Goal: Information Seeking & Learning: Learn about a topic

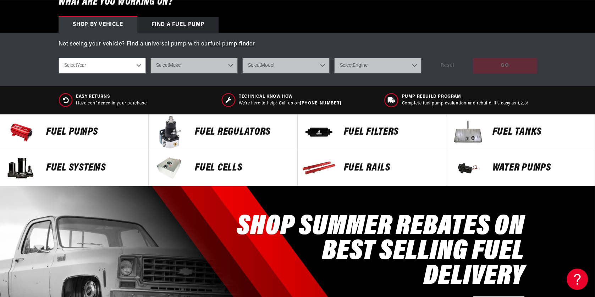
scroll to position [249, 0]
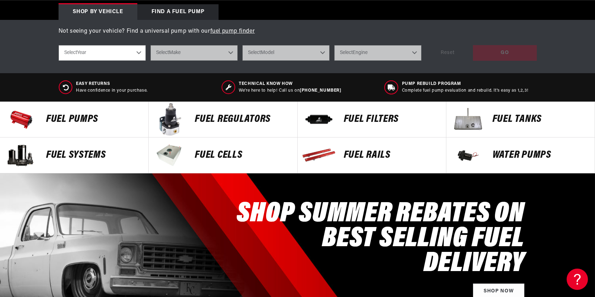
click at [208, 115] on p "FUEL REGULATORS" at bounding box center [242, 119] width 95 height 11
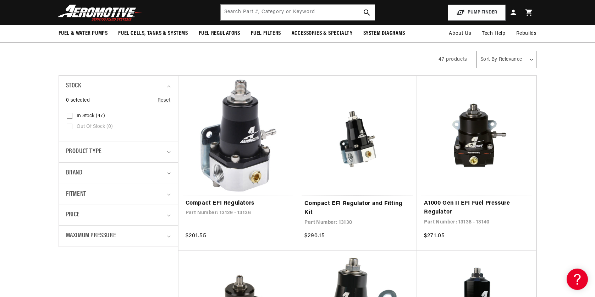
click at [231, 199] on link "Compact EFI Regulators" at bounding box center [238, 203] width 105 height 9
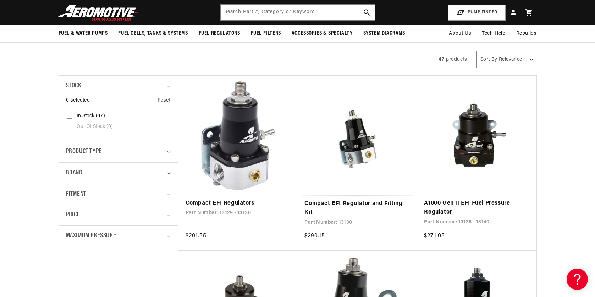
click at [366, 199] on link "Compact EFI Regulator and Fitting Kit" at bounding box center [357, 208] width 105 height 18
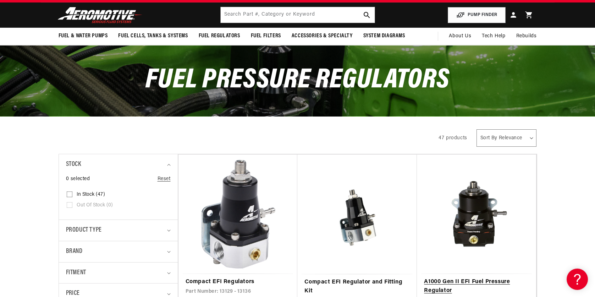
scroll to position [71, 0]
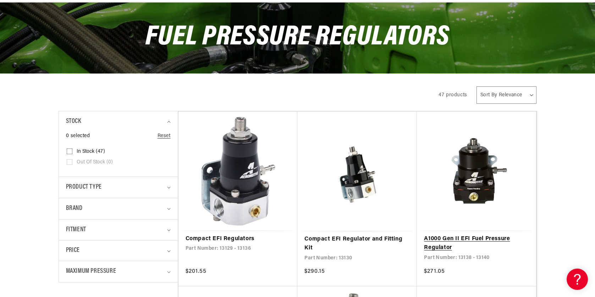
click at [468, 234] on link "A1000 Gen II EFI Fuel Pressure Regulator" at bounding box center [476, 243] width 105 height 18
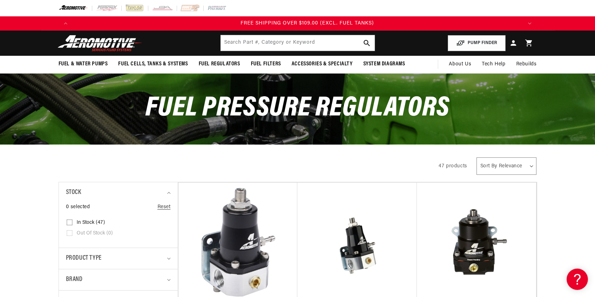
scroll to position [0, 1350]
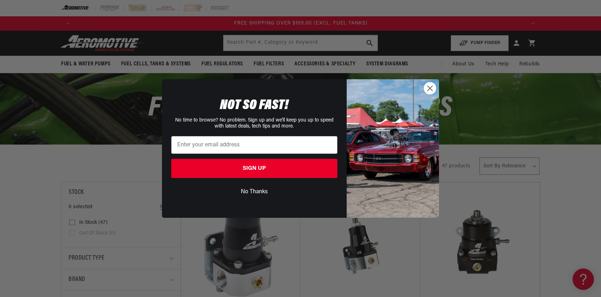
click at [258, 189] on button "No Thanks" at bounding box center [254, 191] width 166 height 13
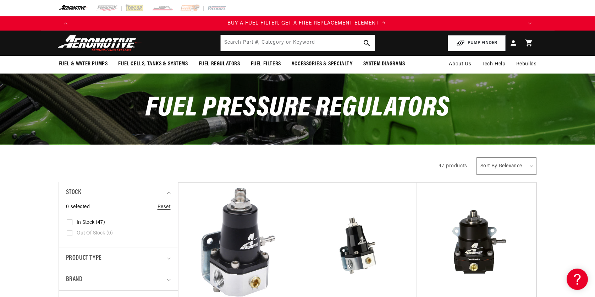
scroll to position [0, 450]
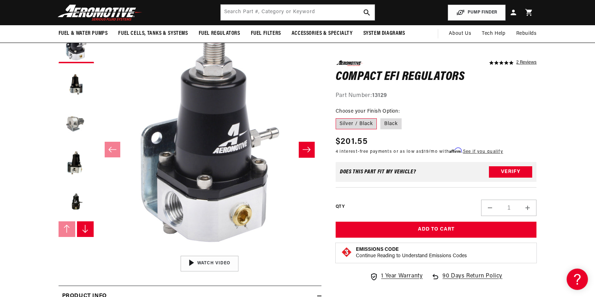
click at [75, 121] on button "Load image 3 in gallery view" at bounding box center [77, 124] width 36 height 36
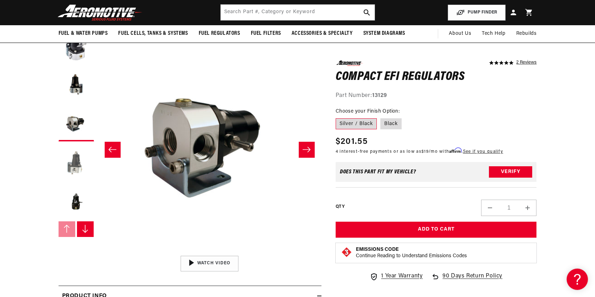
click at [77, 170] on button "Load image 4 in gallery view" at bounding box center [77, 163] width 36 height 36
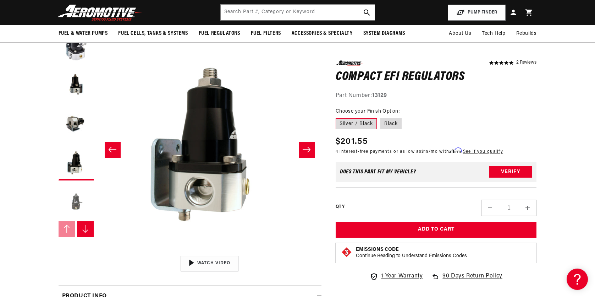
click at [76, 203] on button "Load image 5 in gallery view" at bounding box center [77, 202] width 36 height 36
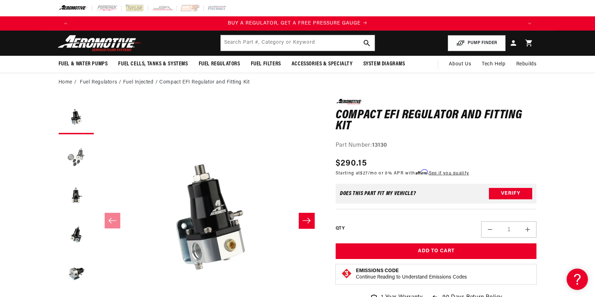
click at [78, 166] on button "Load image 2 in gallery view" at bounding box center [77, 156] width 36 height 36
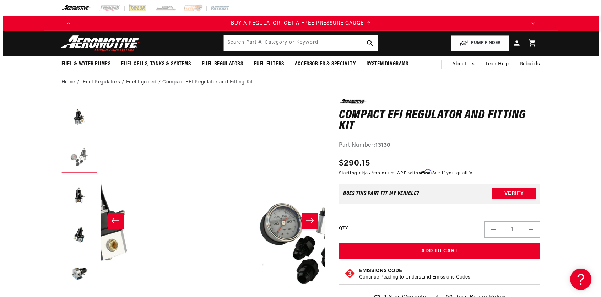
scroll to position [0, 224]
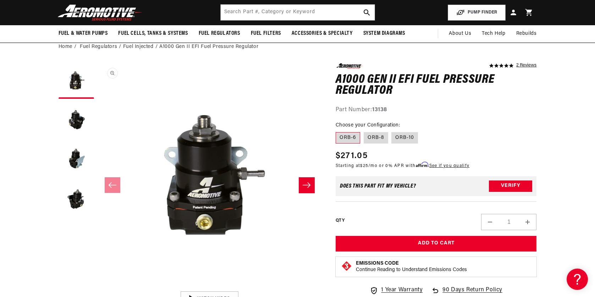
scroll to position [0, 900]
click at [76, 118] on button "Load image 2 in gallery view" at bounding box center [77, 120] width 36 height 36
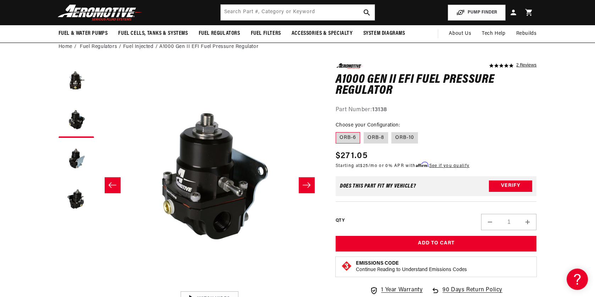
scroll to position [0, 1350]
